Goal: Task Accomplishment & Management: Manage account settings

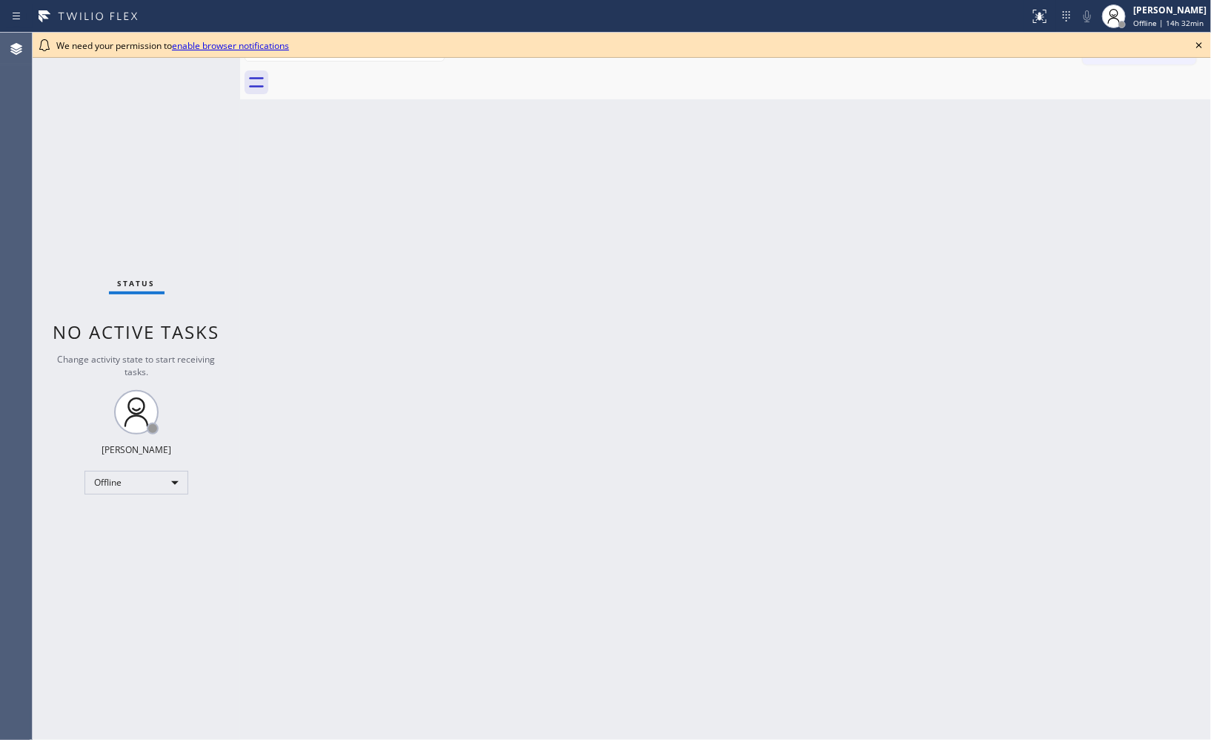
click at [951, 257] on div "Back to Dashboard Change Sender ID Customers Technicians Select a contact Outbo…" at bounding box center [725, 386] width 971 height 707
click at [179, 484] on div "Offline" at bounding box center [137, 483] width 104 height 24
click at [129, 537] on li "Unavailable" at bounding box center [135, 540] width 101 height 18
click at [1018, 41] on icon at bounding box center [1199, 45] width 18 height 18
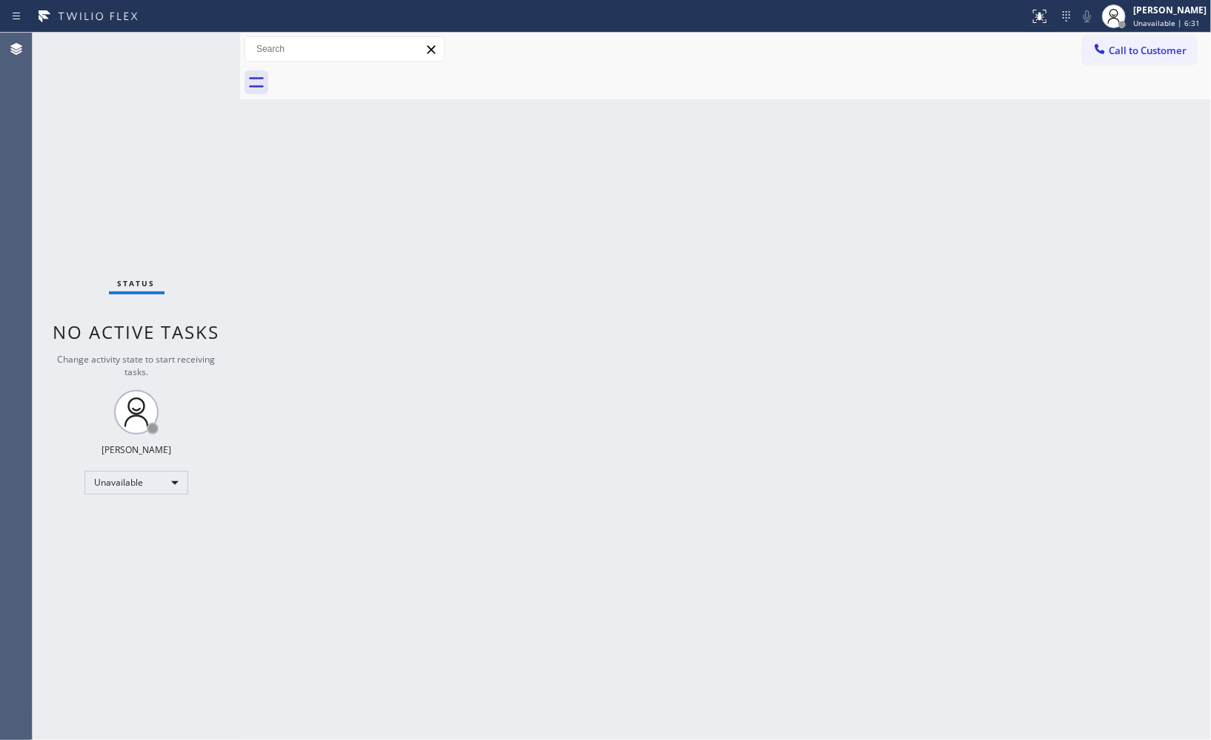
drag, startPoint x: 844, startPoint y: 337, endPoint x: 823, endPoint y: 305, distance: 38.7
click at [844, 337] on div "Back to Dashboard Change Sender ID Customers Technicians Select a contact Outbo…" at bounding box center [725, 386] width 971 height 707
